Goal: Task Accomplishment & Management: Use online tool/utility

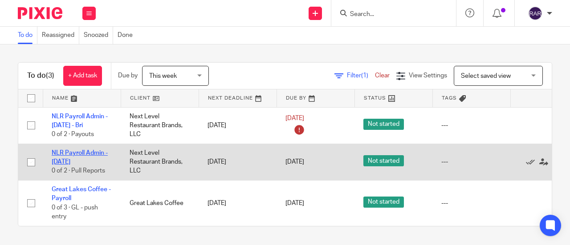
click at [73, 155] on link "NLR Payroll Admin - [DATE]" at bounding box center [80, 157] width 56 height 15
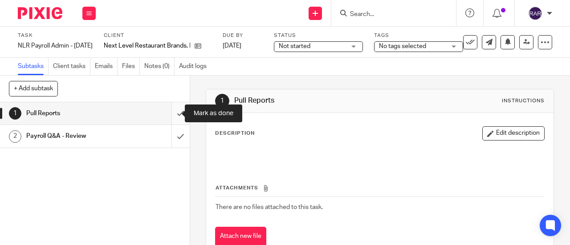
click at [171, 115] on input "submit" at bounding box center [95, 113] width 190 height 22
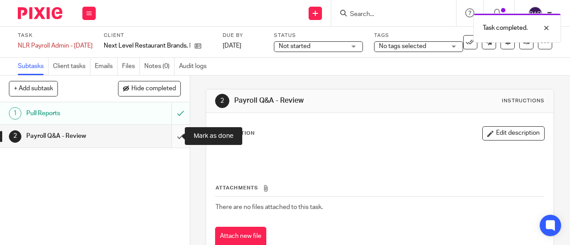
click at [173, 136] on input "submit" at bounding box center [95, 136] width 190 height 22
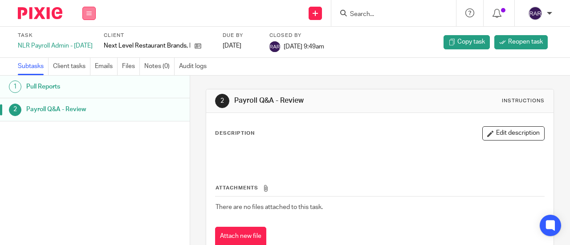
click at [91, 14] on icon at bounding box center [88, 13] width 5 height 5
click at [86, 41] on link "Work" at bounding box center [85, 41] width 16 height 6
